Goal: Navigation & Orientation: Find specific page/section

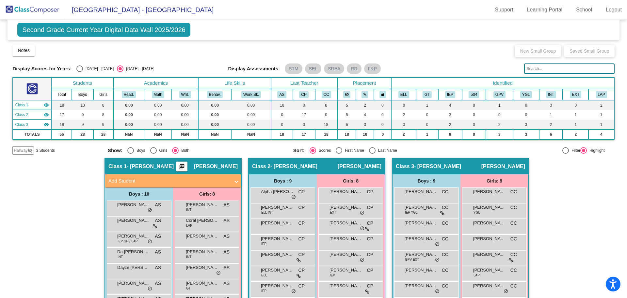
scroll to position [70, 0]
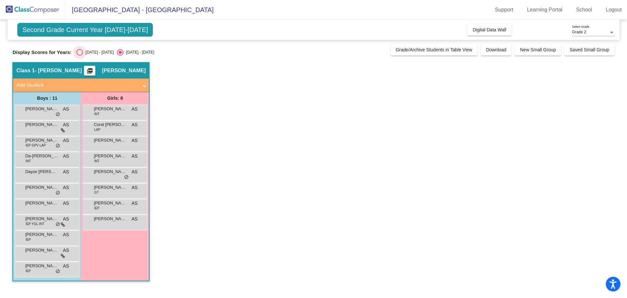
click at [77, 53] on div "Select an option" at bounding box center [79, 52] width 7 height 7
click at [79, 56] on input "[DATE] - [DATE]" at bounding box center [79, 56] width 0 height 0
radio input "true"
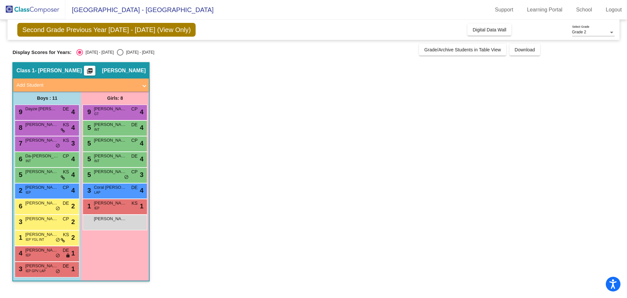
click at [349, 147] on app-classroom "Class 1 - [PERSON_NAME] picture_as_pdf [PERSON_NAME] Add Student First Name Las…" at bounding box center [313, 174] width 602 height 225
click at [486, 29] on span "Digital Data Wall" at bounding box center [490, 29] width 34 height 5
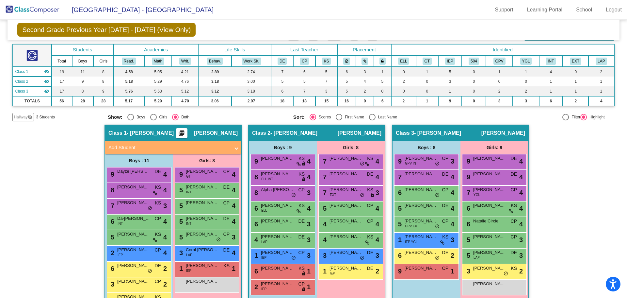
scroll to position [84, 0]
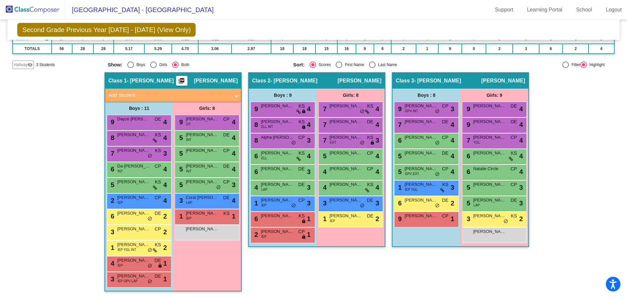
click at [301, 12] on mat-toolbar "[GEOGRAPHIC_DATA] - [GEOGRAPHIC_DATA] Support Learning Portal School Logout" at bounding box center [313, 10] width 627 height 20
